Goal: Check status: Check status

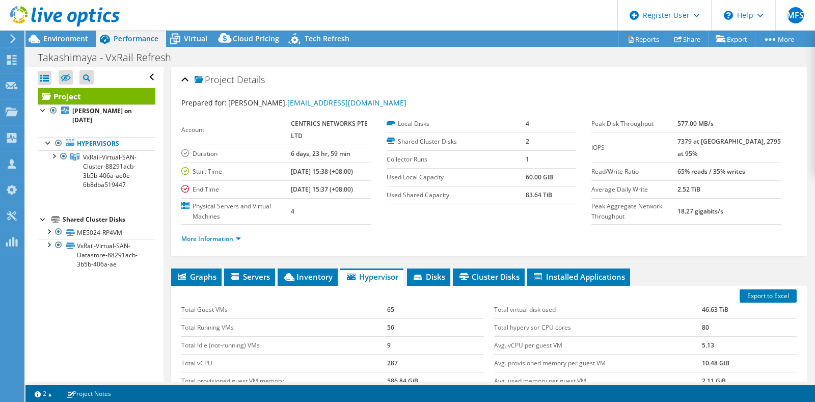
select select "USD"
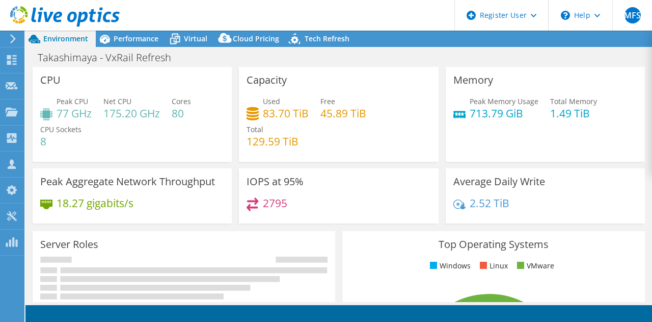
select select "USD"
